Goal: Communication & Community: Participate in discussion

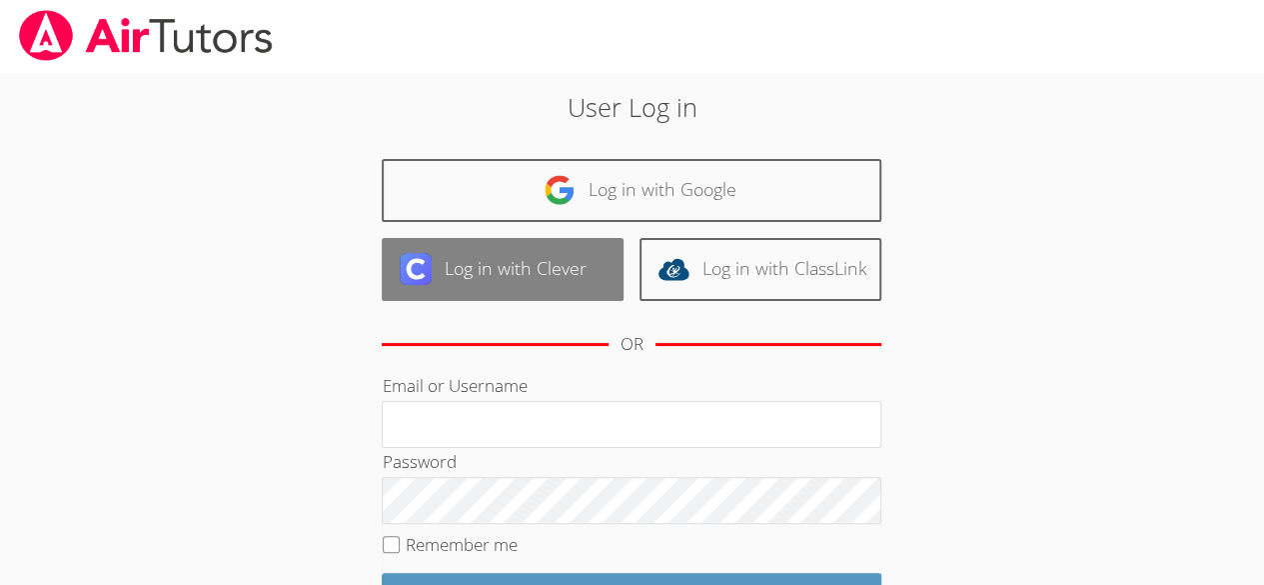
click at [536, 286] on link "Log in with Clever" at bounding box center [503, 269] width 242 height 63
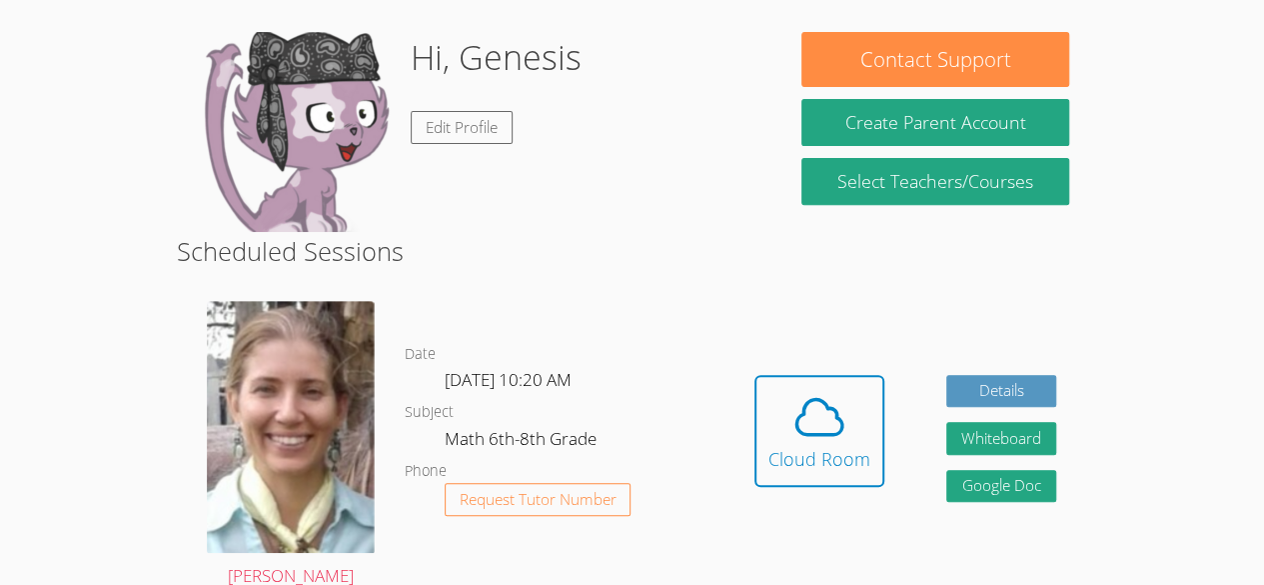
scroll to position [310, 0]
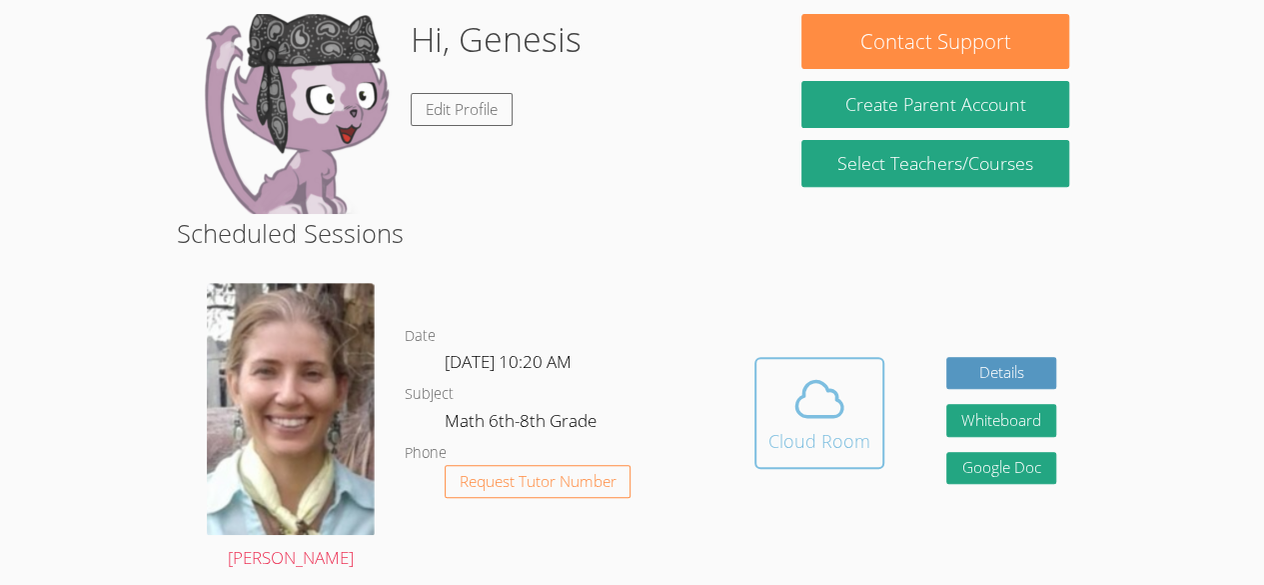
click at [755, 411] on button "Cloud Room" at bounding box center [820, 413] width 130 height 112
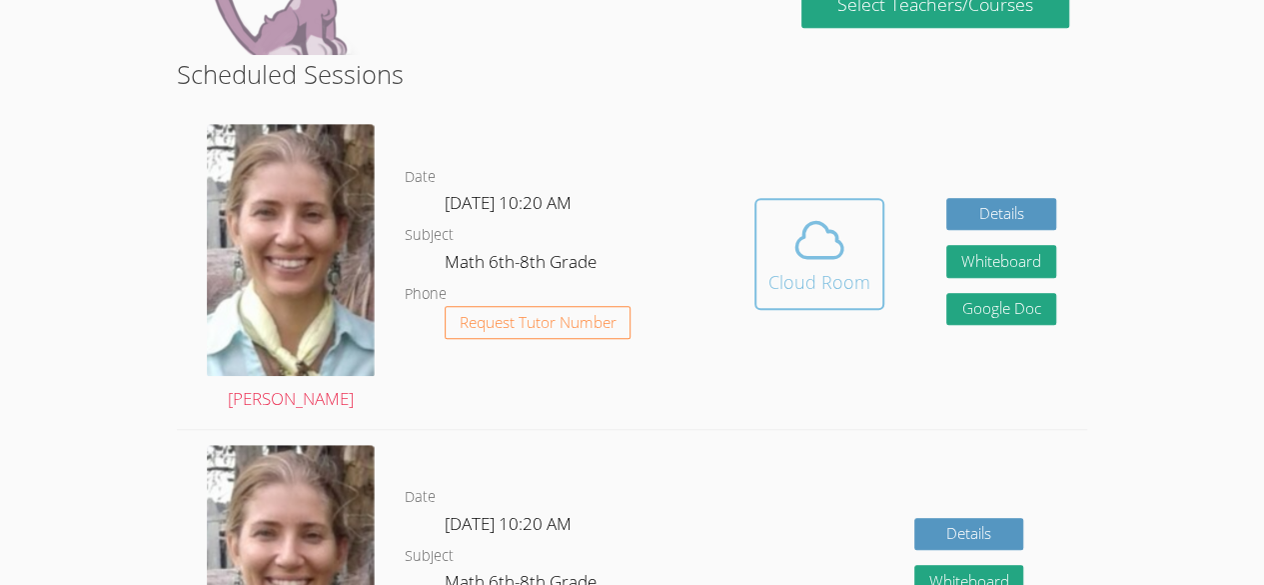
scroll to position [471, 0]
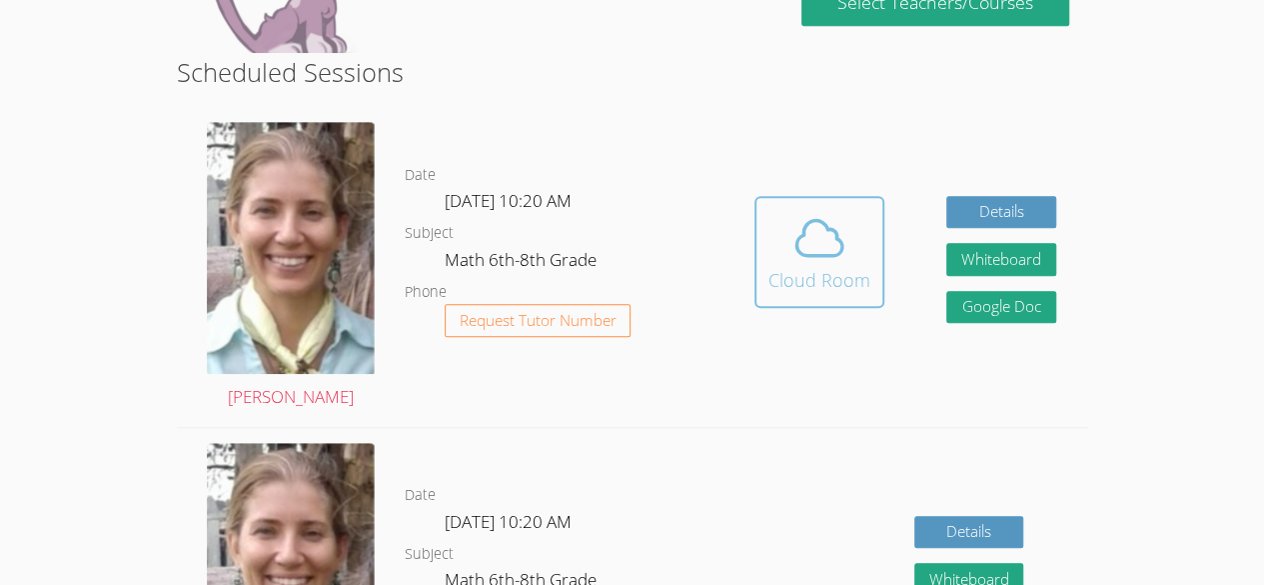
click at [780, 261] on span at bounding box center [820, 238] width 102 height 56
click at [796, 280] on div "Cloud Room" at bounding box center [820, 280] width 102 height 28
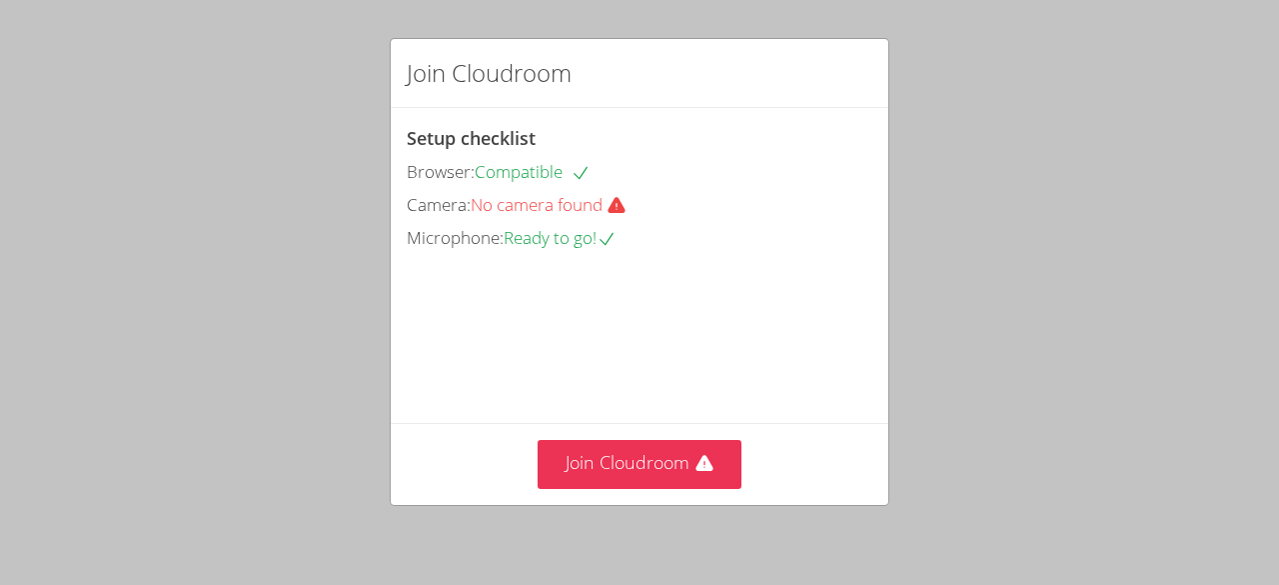
click at [1240, 17] on div "Join Cloudroom Setup checklist Browser: Compatible Camera: No camera found Micr…" at bounding box center [639, 292] width 1279 height 585
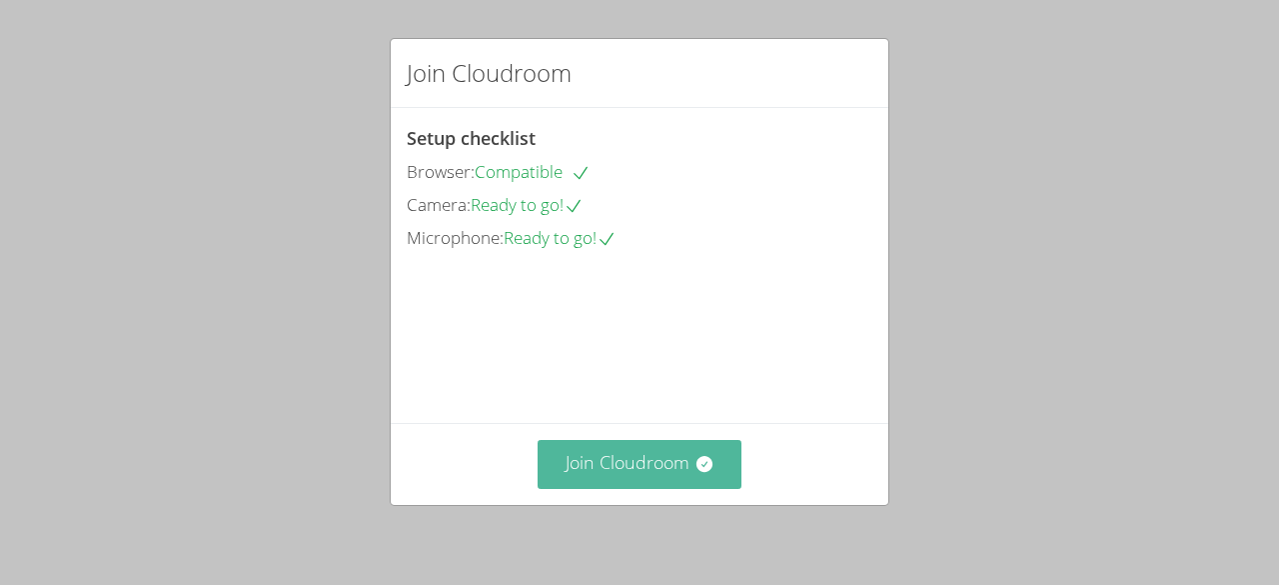
click at [618, 461] on button "Join Cloudroom" at bounding box center [640, 464] width 205 height 49
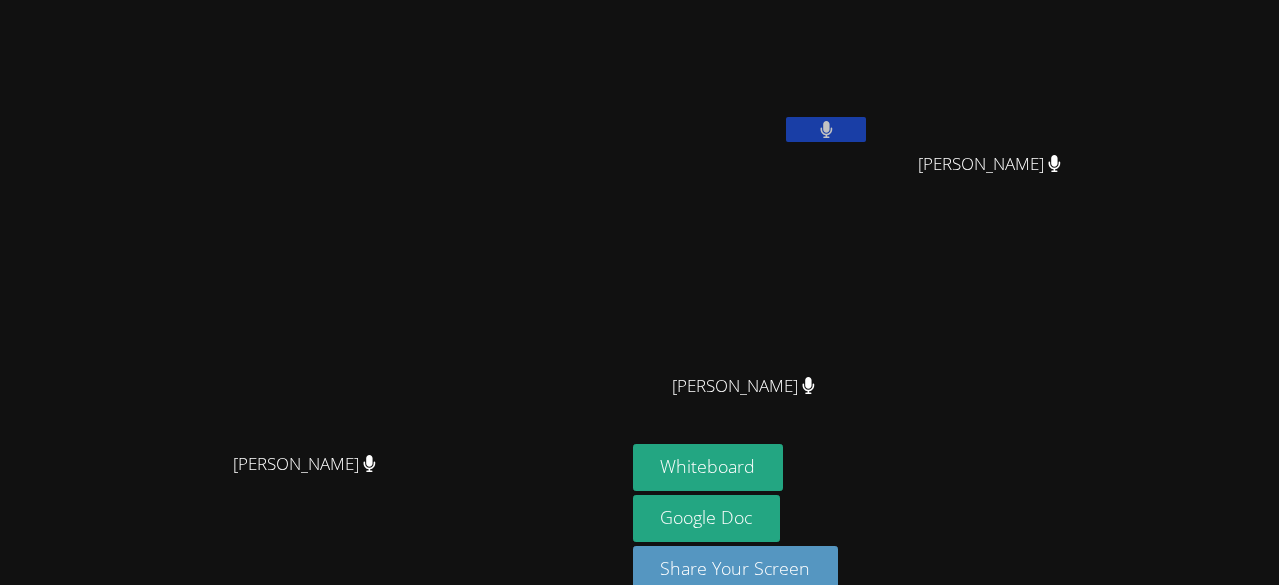
click at [163, 442] on video at bounding box center [313, 270] width 300 height 343
click at [163, 432] on video at bounding box center [313, 270] width 300 height 343
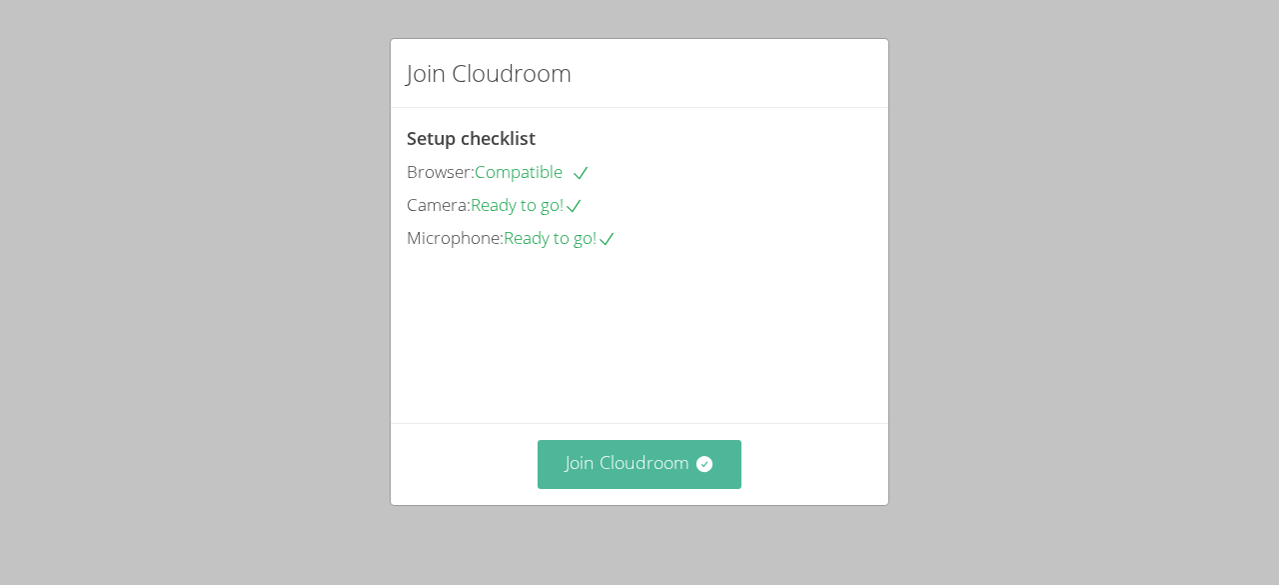
click at [698, 451] on button "Join Cloudroom" at bounding box center [640, 464] width 205 height 49
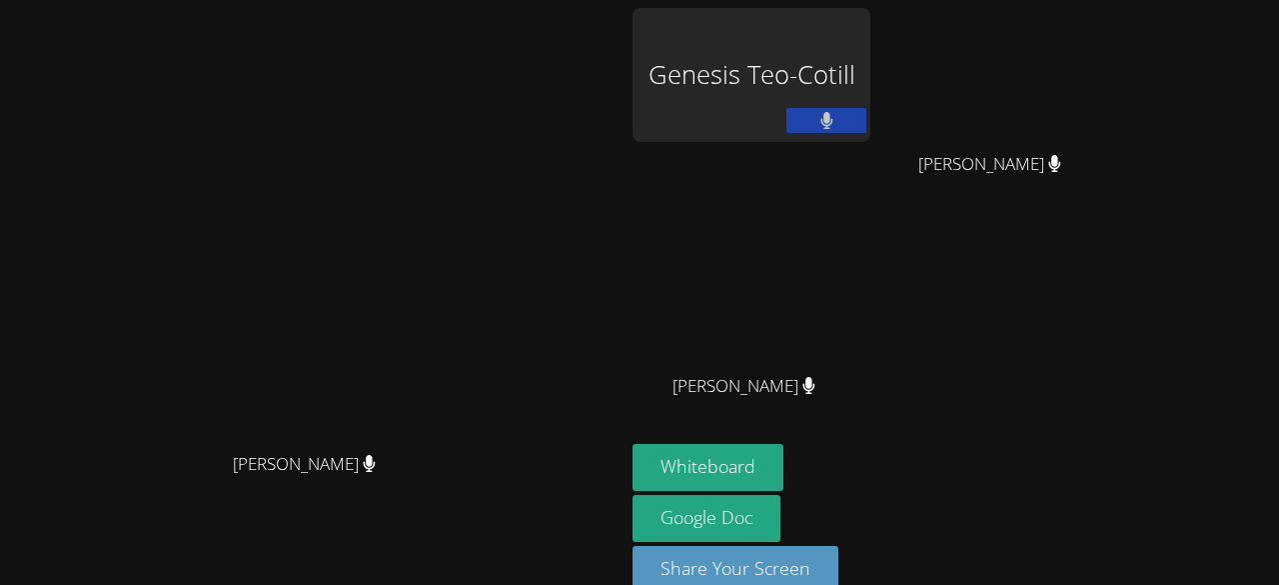
click at [463, 442] on video at bounding box center [313, 270] width 300 height 343
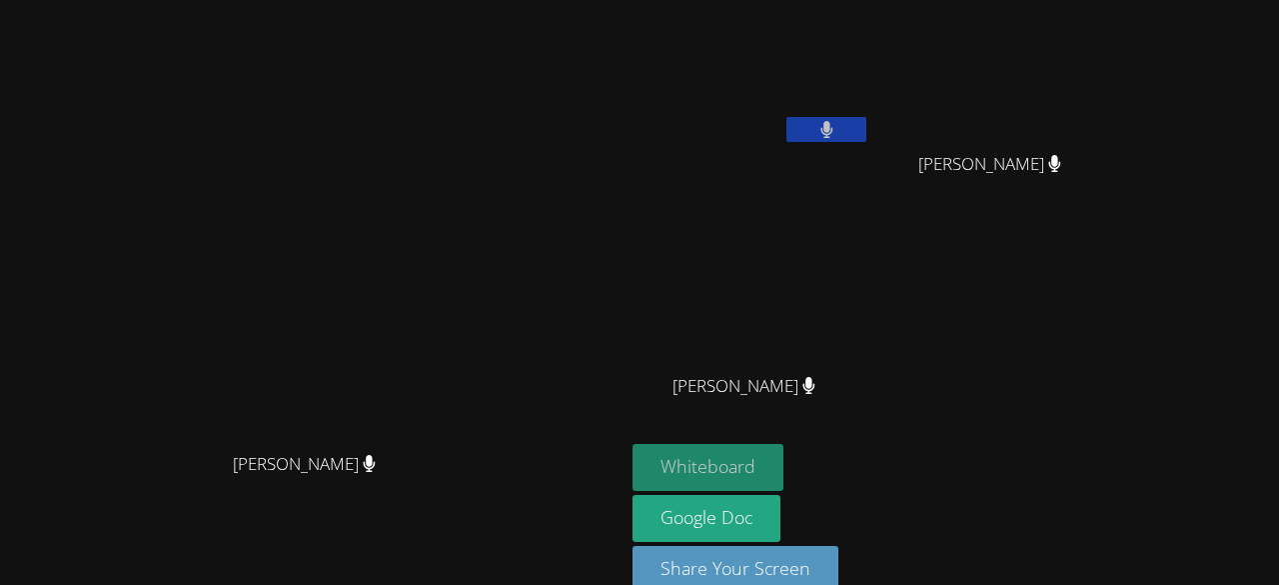
click at [784, 468] on button "Whiteboard" at bounding box center [708, 467] width 151 height 47
click at [867, 141] on button at bounding box center [827, 129] width 80 height 25
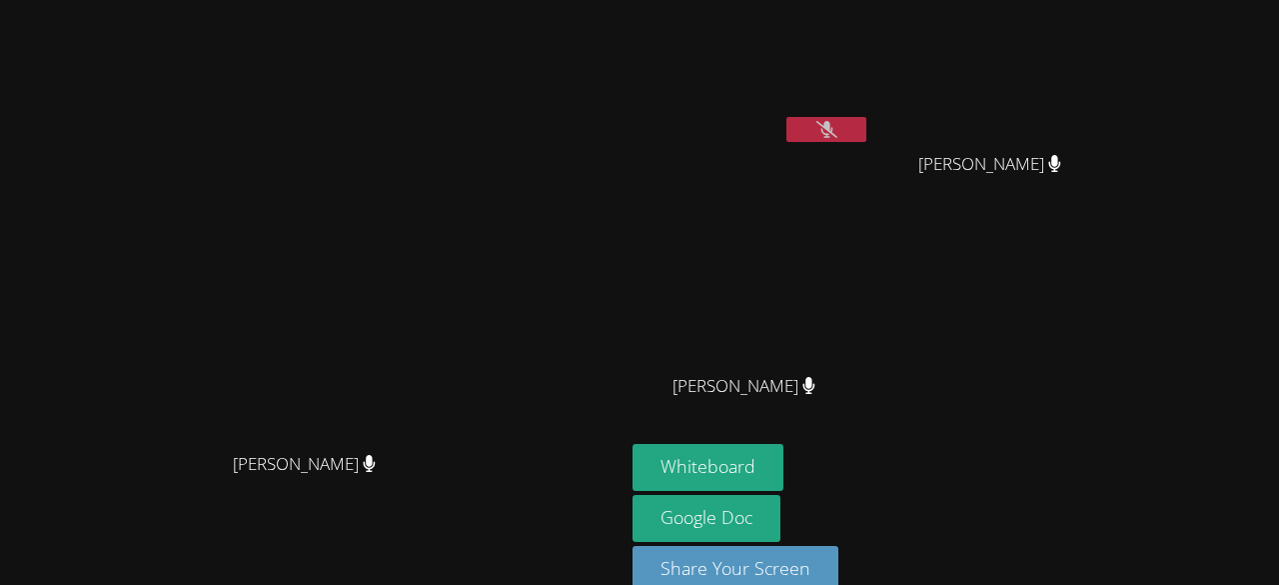
click at [871, 160] on div "Genesis Teo-Cotill" at bounding box center [752, 115] width 238 height 214
click at [871, 154] on div "Genesis Teo-Cotill" at bounding box center [752, 115] width 238 height 214
click at [867, 118] on button at bounding box center [827, 129] width 80 height 25
click at [416, 213] on video at bounding box center [313, 270] width 300 height 343
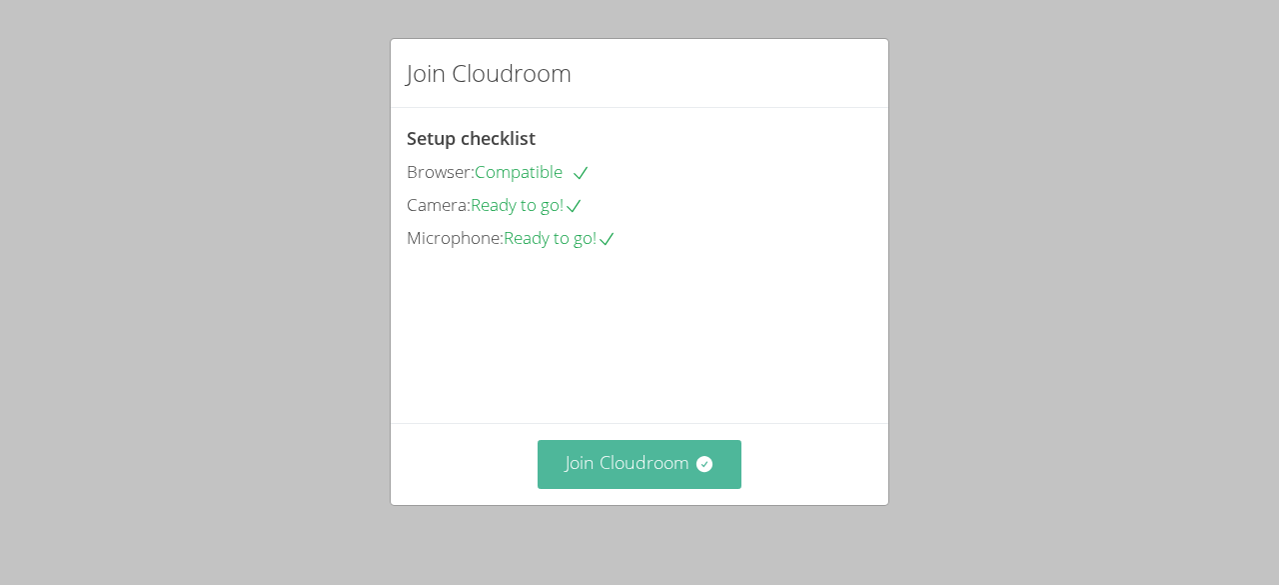
click at [686, 480] on button "Join Cloudroom" at bounding box center [640, 464] width 205 height 49
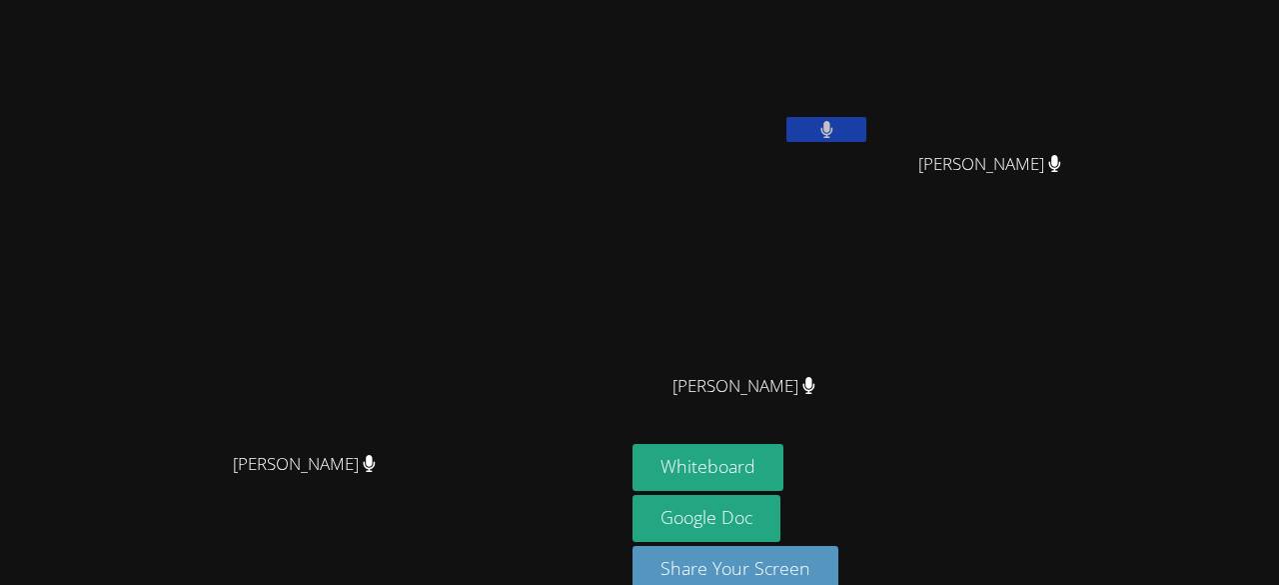
click at [867, 128] on button at bounding box center [827, 129] width 80 height 25
